Goal: Task Accomplishment & Management: Manage account settings

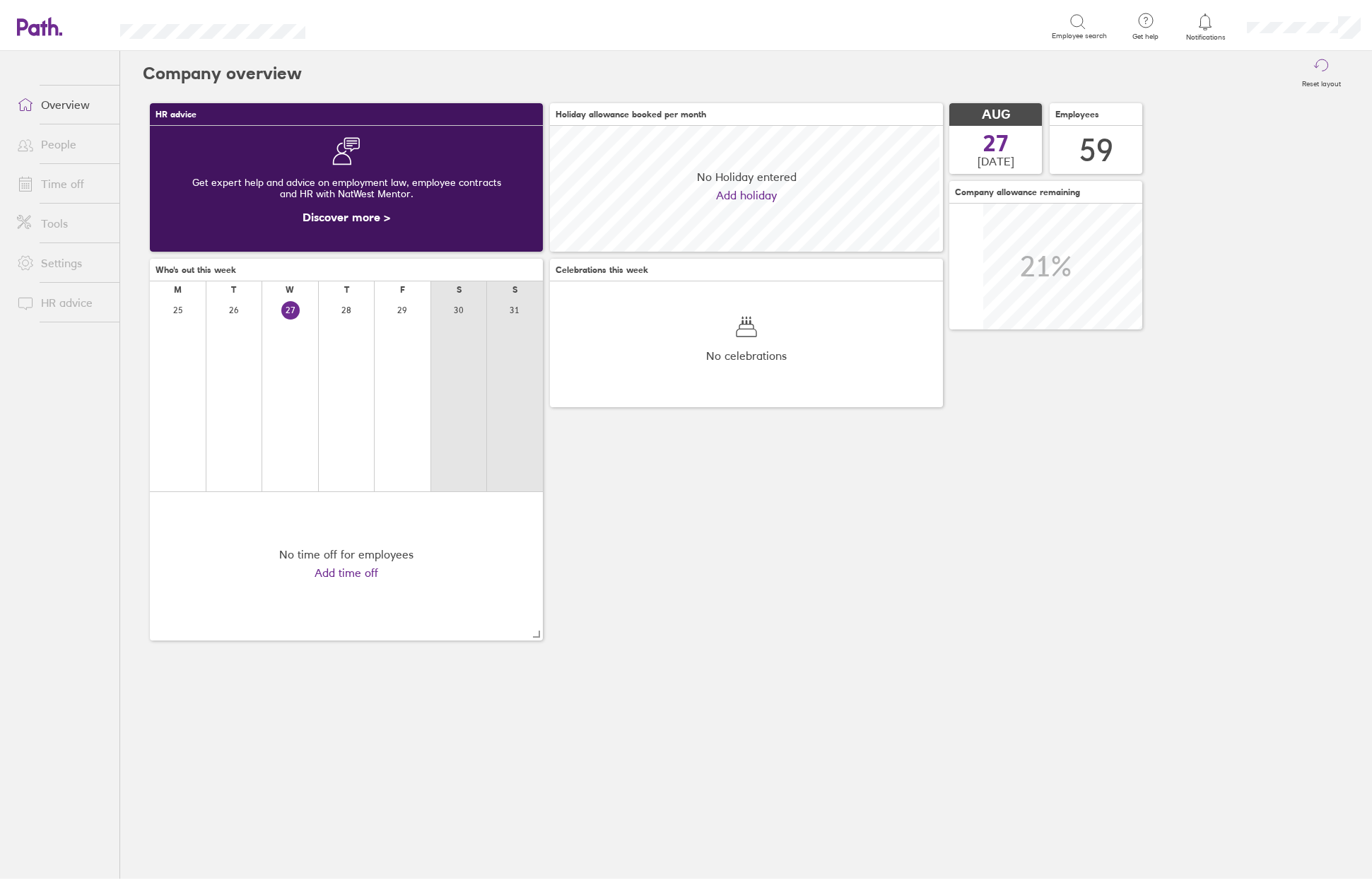
scroll to position [126, 125]
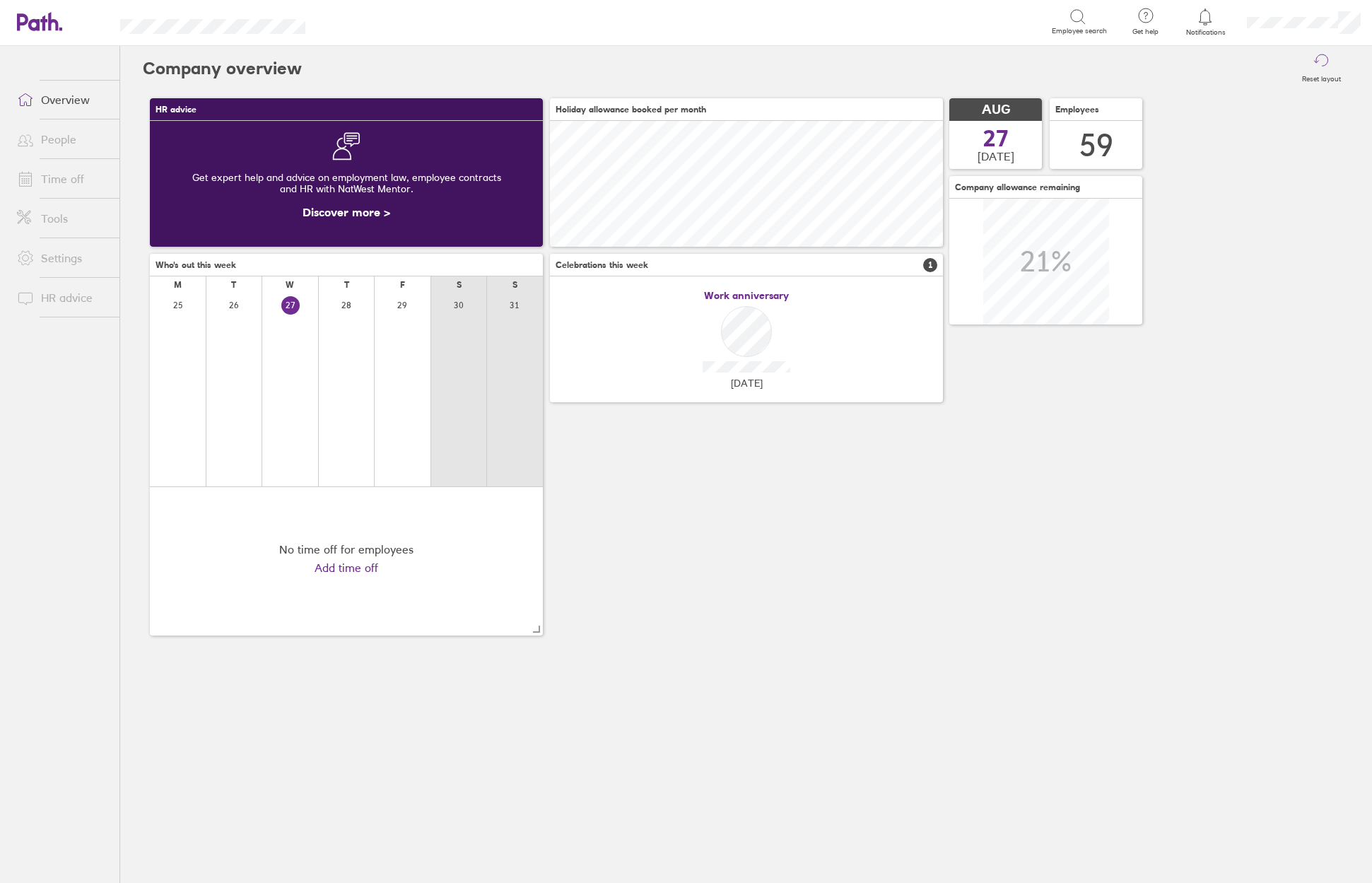
click at [90, 179] on link "Time off" at bounding box center [62, 179] width 114 height 29
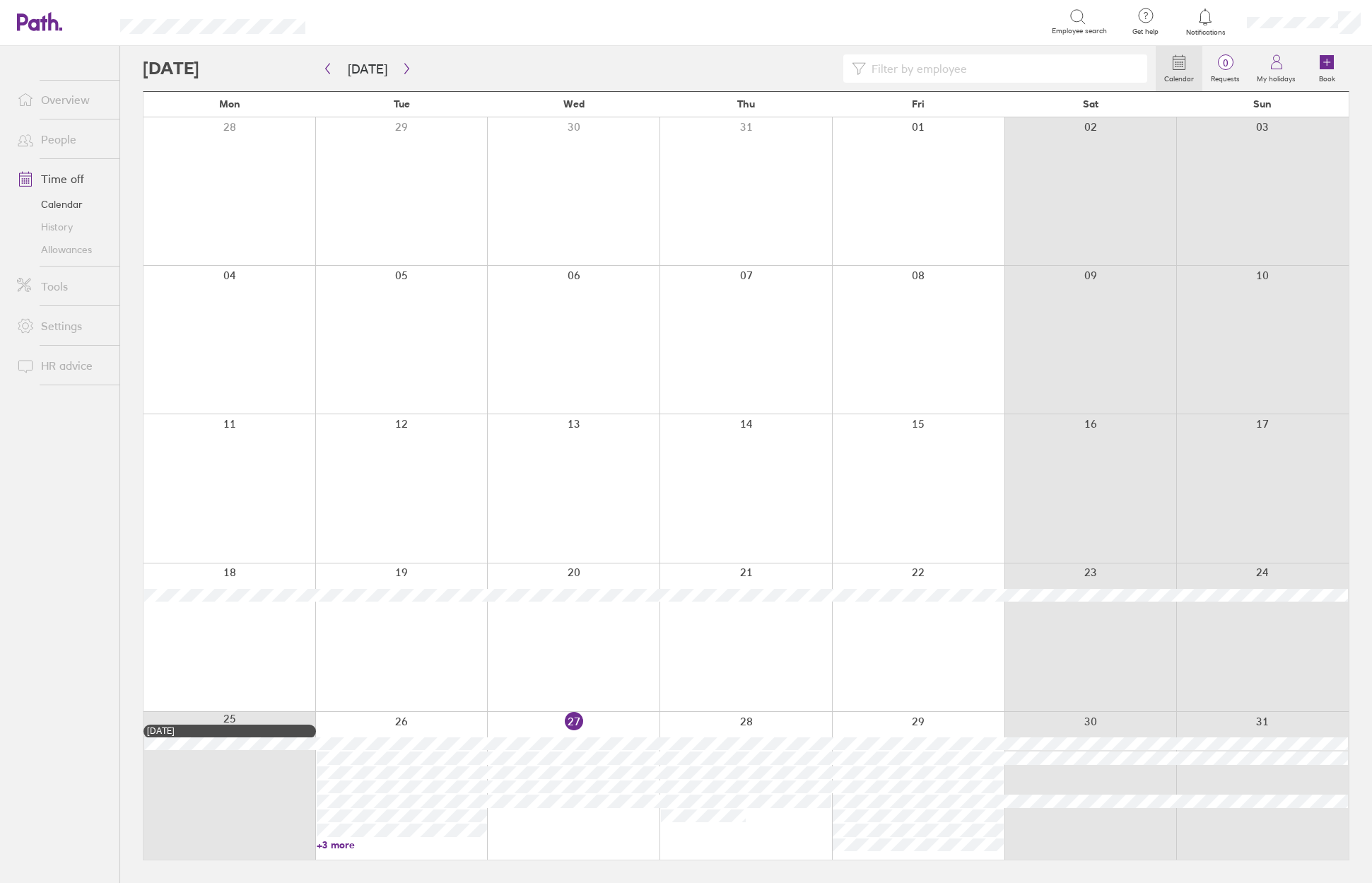
click at [1226, 77] on label "Requests" at bounding box center [1224, 77] width 46 height 13
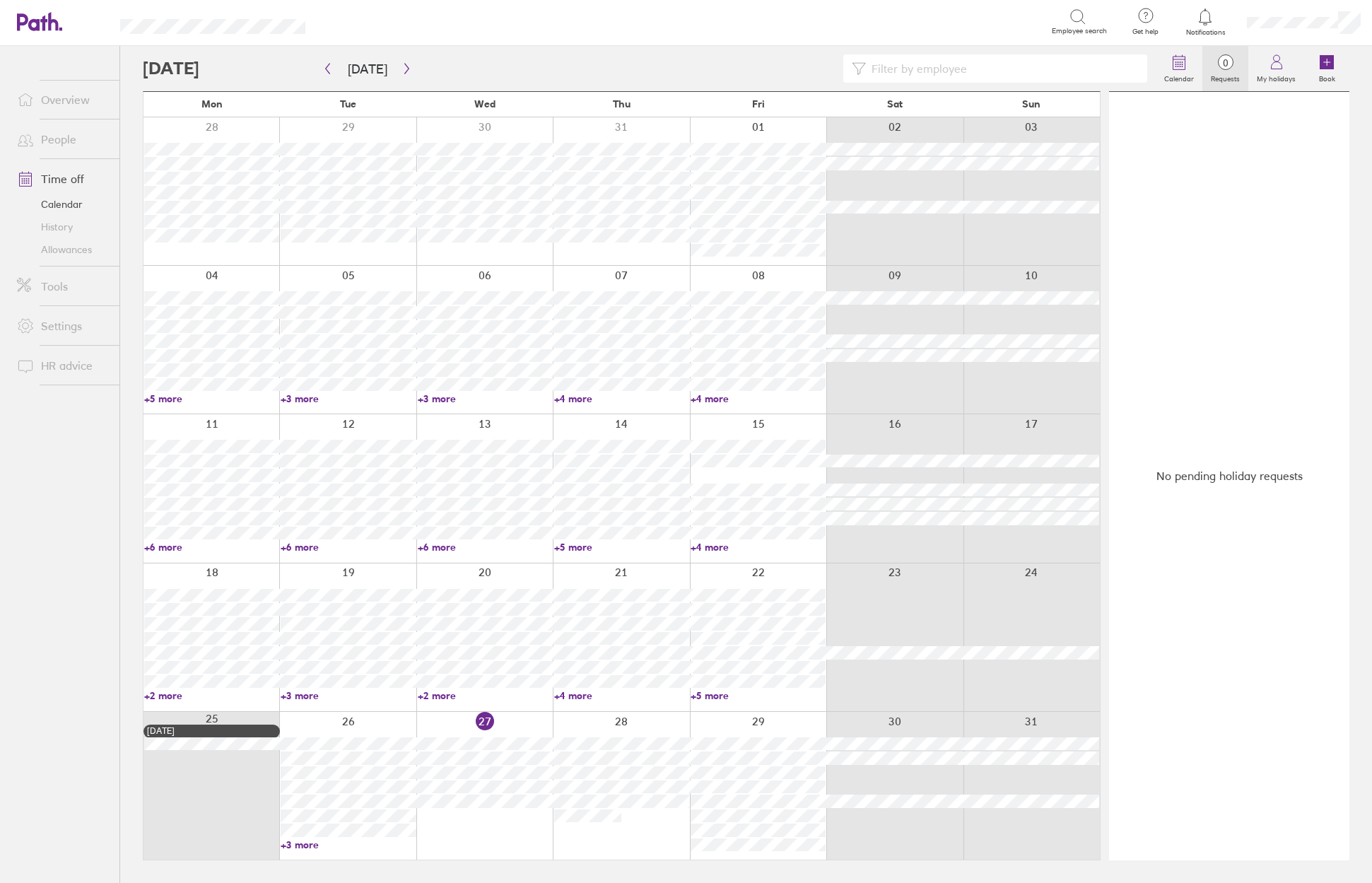
click at [1215, 81] on label "Requests" at bounding box center [1224, 77] width 46 height 13
click at [1173, 74] on label "Calendar" at bounding box center [1178, 77] width 47 height 13
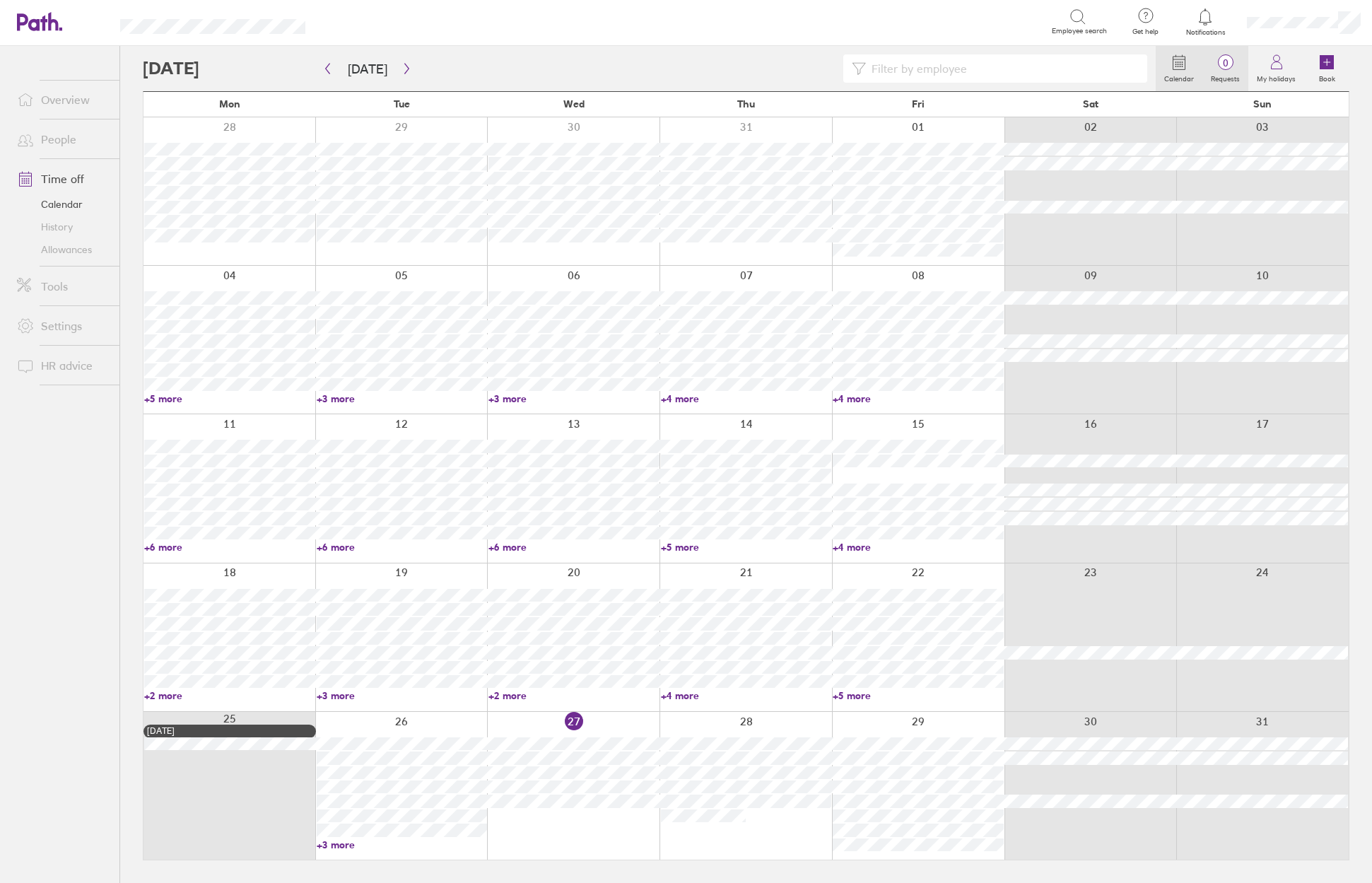
click at [1230, 73] on label "Requests" at bounding box center [1224, 77] width 46 height 13
